Goal: Information Seeking & Learning: Learn about a topic

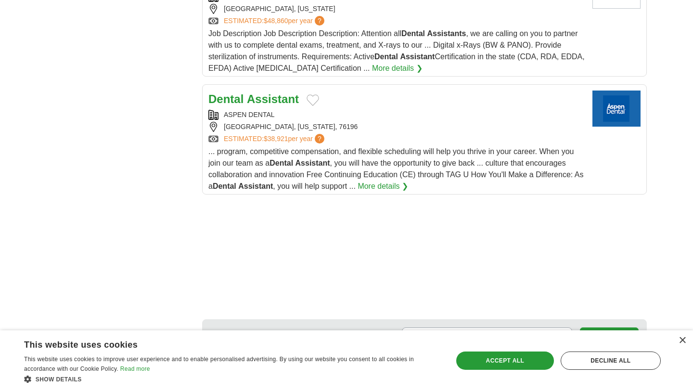
scroll to position [1204, 0]
click at [433, 91] on article "Dental Assistant ASPEN DENTAL FORT WORTH, TEXAS, 76196 ESTIMATED: $38,921 per y…" at bounding box center [424, 138] width 445 height 110
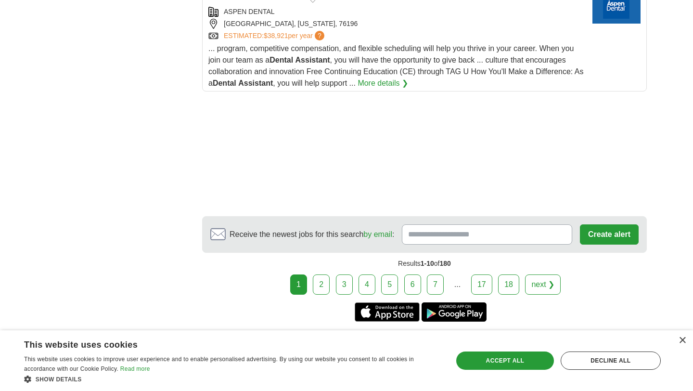
scroll to position [1322, 0]
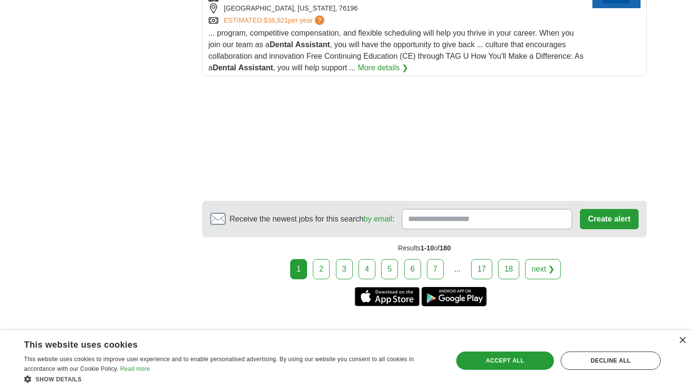
click at [325, 272] on link "2" at bounding box center [321, 269] width 17 height 20
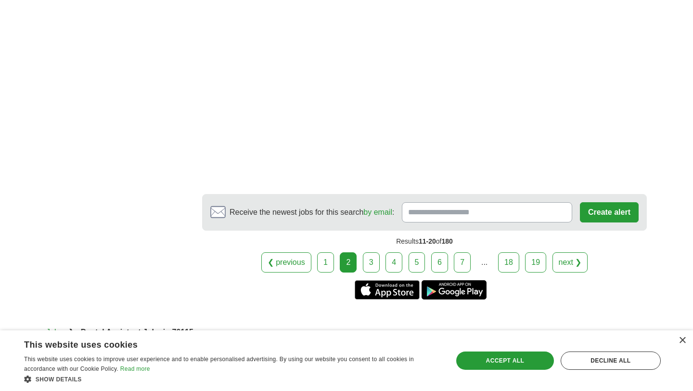
scroll to position [1579, 0]
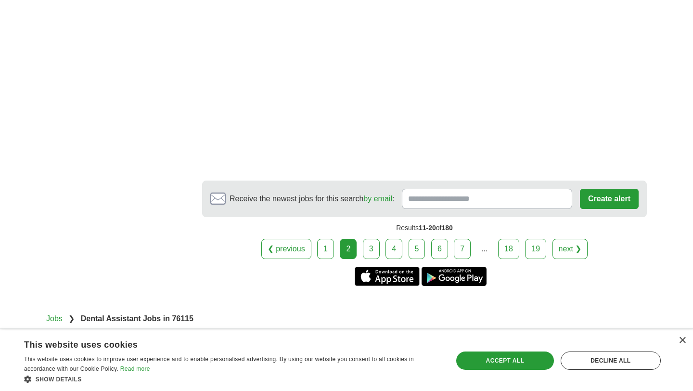
click at [371, 239] on link "3" at bounding box center [371, 249] width 17 height 20
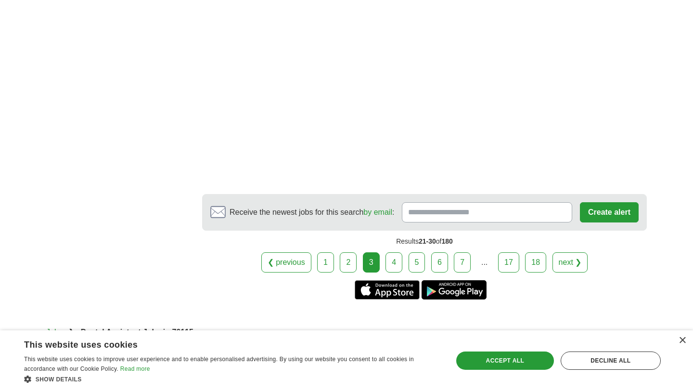
scroll to position [1384, 0]
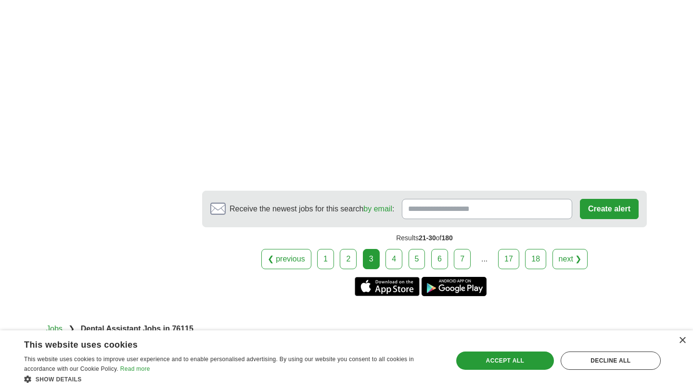
click at [397, 260] on link "4" at bounding box center [394, 259] width 17 height 20
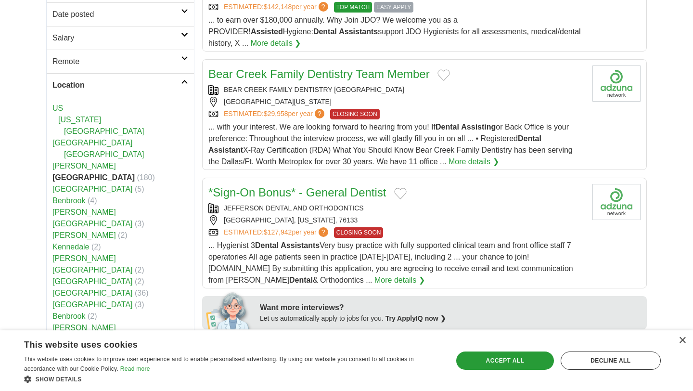
scroll to position [184, 0]
click at [334, 67] on link "Bear Creek Family Dentistry Team Member" at bounding box center [318, 73] width 221 height 13
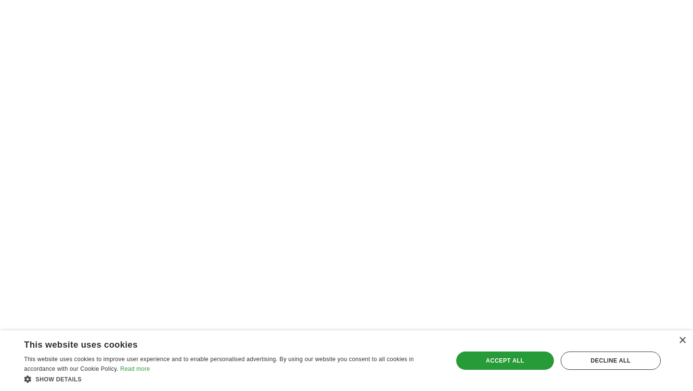
scroll to position [1320, 0]
